Goal: Use online tool/utility

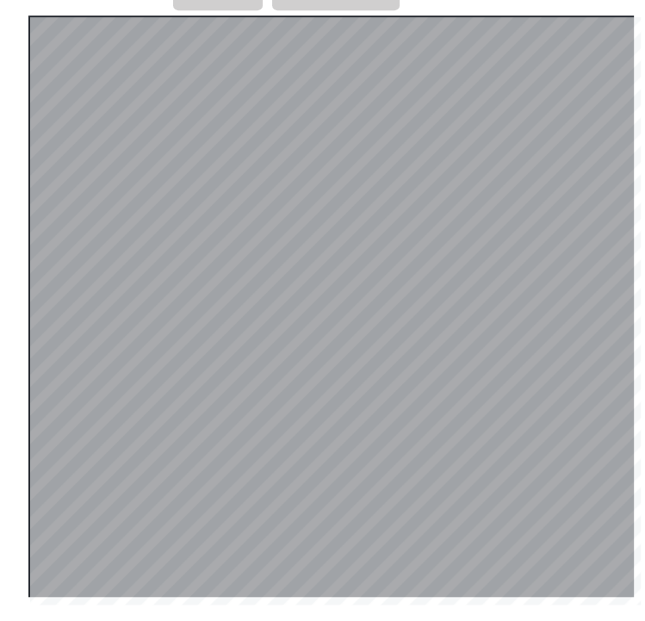
scroll to position [372, 0]
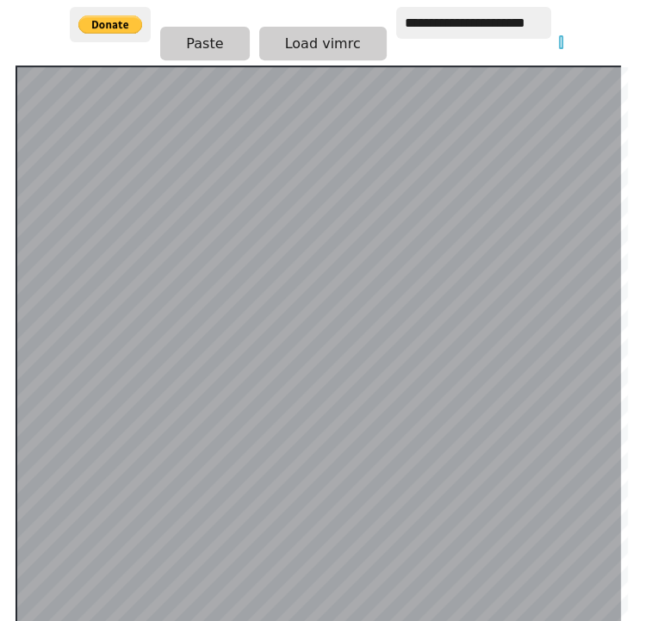
scroll to position [372, 13]
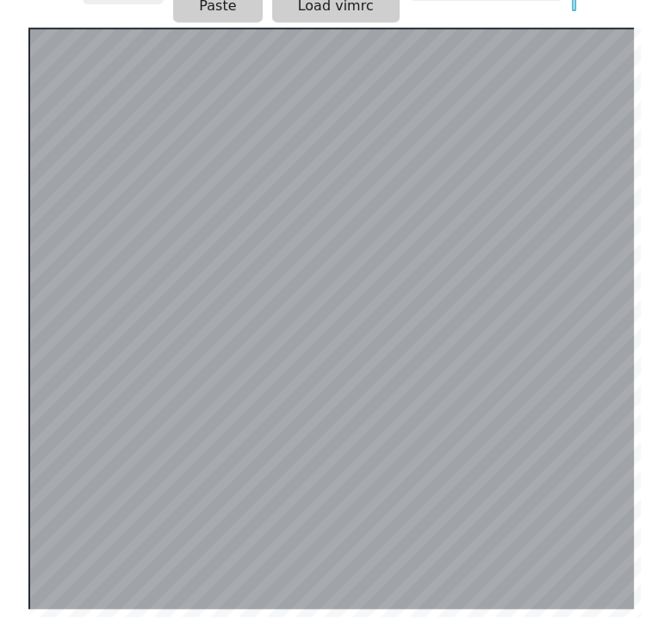
scroll to position [372, 0]
